Goal: Find specific page/section

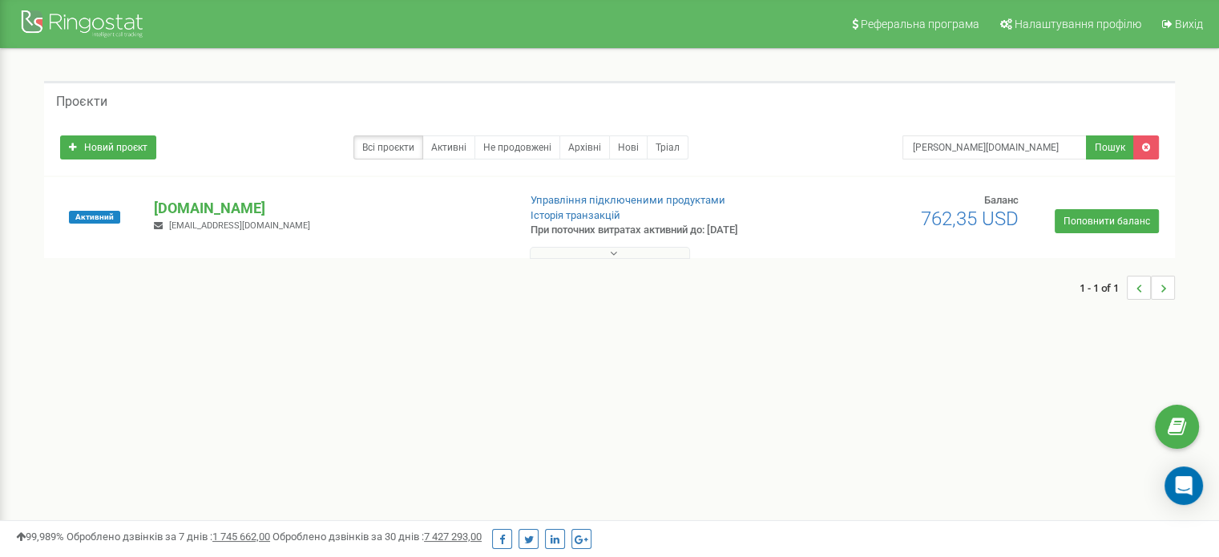
type input "mariya.com.ua"
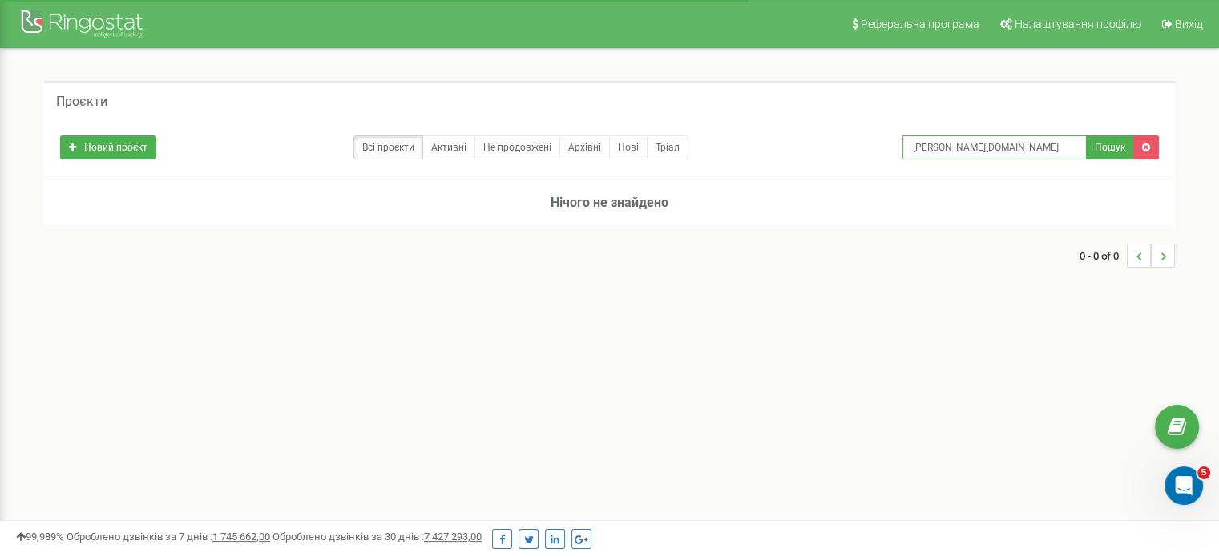
click at [1023, 144] on input "mariya.com.ua" at bounding box center [994, 147] width 184 height 24
type input "mariya.com"
type input "mariya"
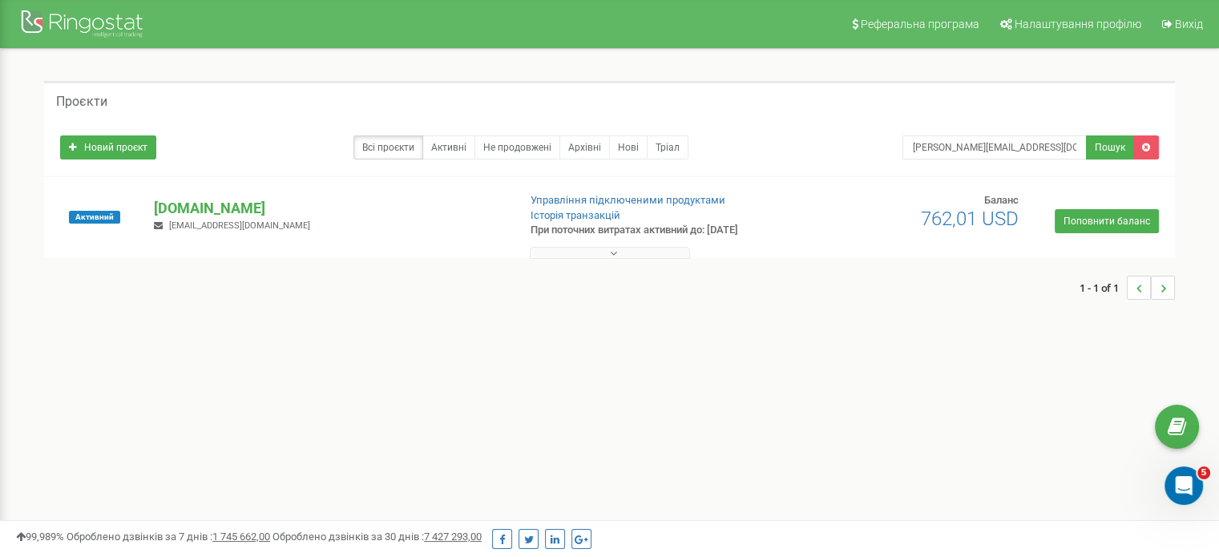
type input "mariya.hometex@gmail.com"
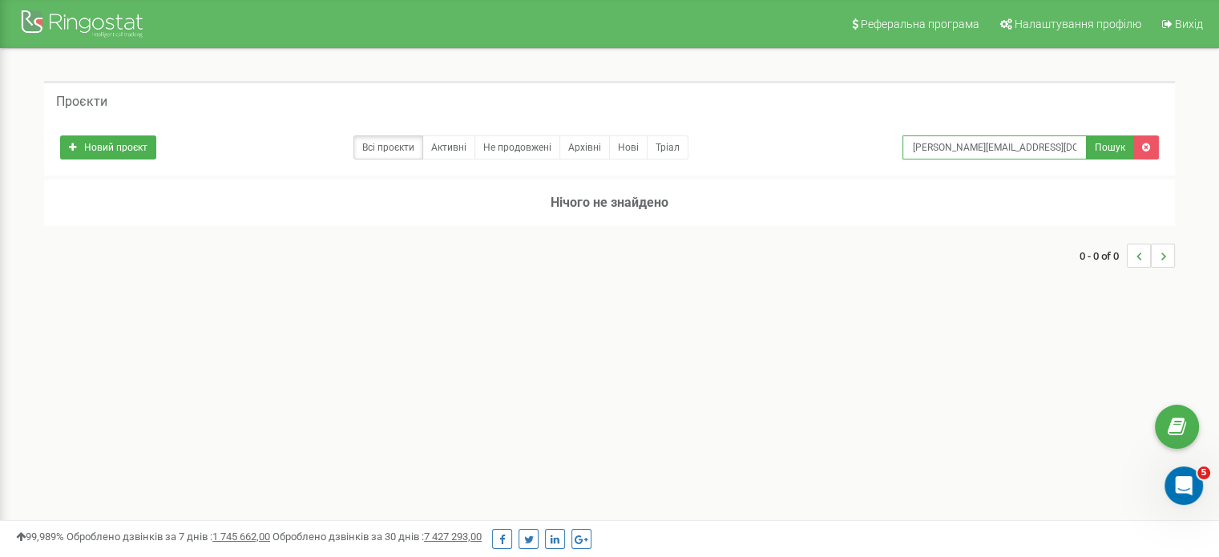
click at [1042, 146] on input "mariya.hometex@gmail.com" at bounding box center [994, 147] width 184 height 24
type input "mariya.hometex"
click at [1042, 146] on input "[PERSON_NAME].hometex" at bounding box center [994, 147] width 184 height 24
type input "[PERSON_NAME]"
click at [1010, 147] on input "[PERSON_NAME]" at bounding box center [994, 147] width 184 height 24
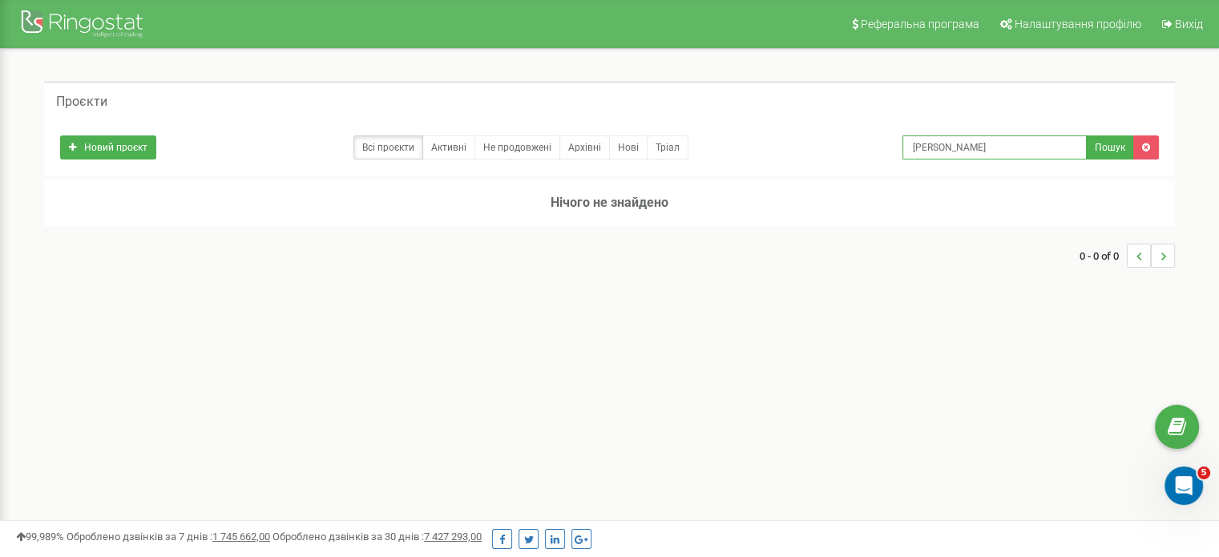
click at [1007, 147] on input "[PERSON_NAME]" at bounding box center [994, 147] width 184 height 24
click at [1003, 147] on input "[PERSON_NAME]" at bounding box center [994, 147] width 184 height 24
